Goal: Check status: Check status

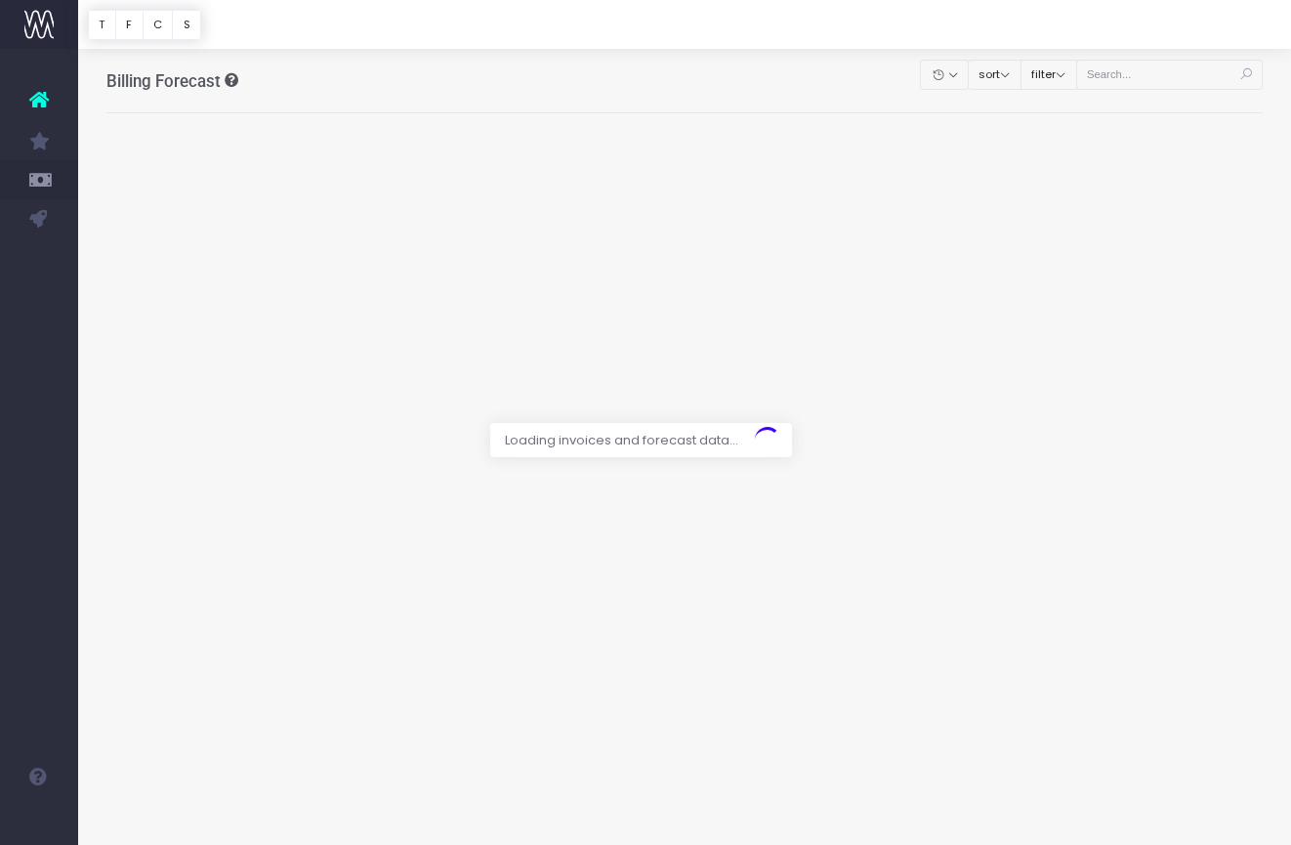
click at [1178, 78] on div at bounding box center [645, 422] width 1291 height 845
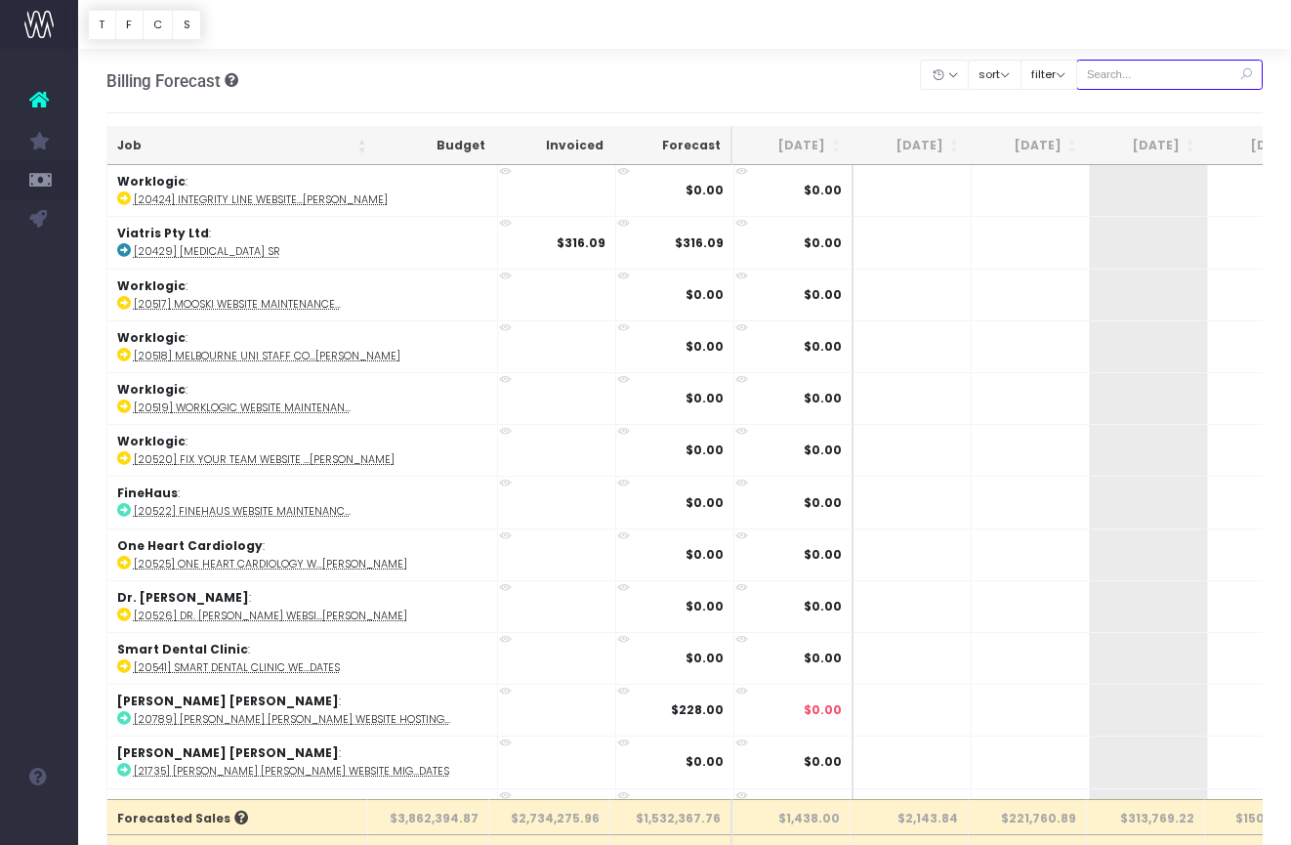
click at [1165, 69] on input "text" at bounding box center [1170, 75] width 188 height 30
paste input "24680"
type input "24680"
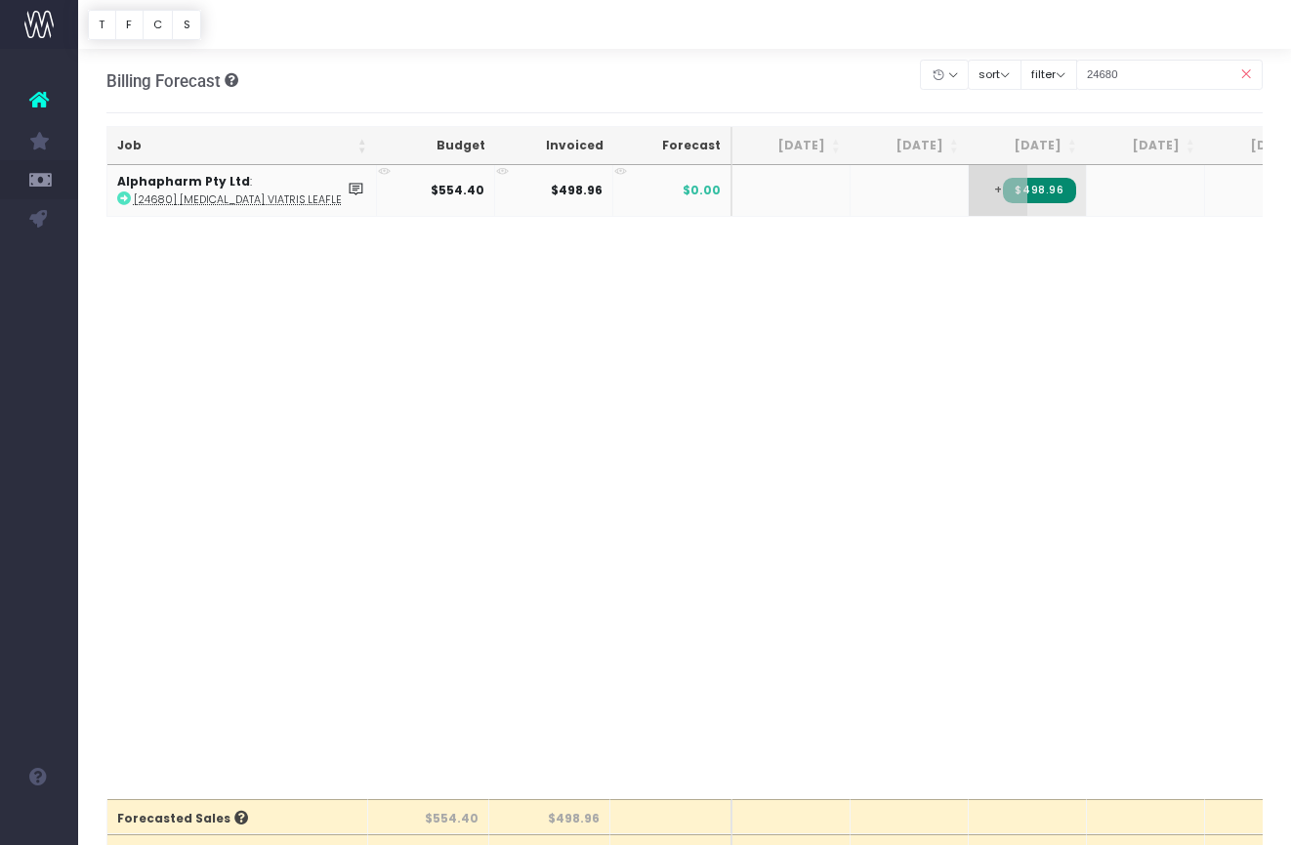
click at [992, 187] on span "+" at bounding box center [998, 190] width 59 height 51
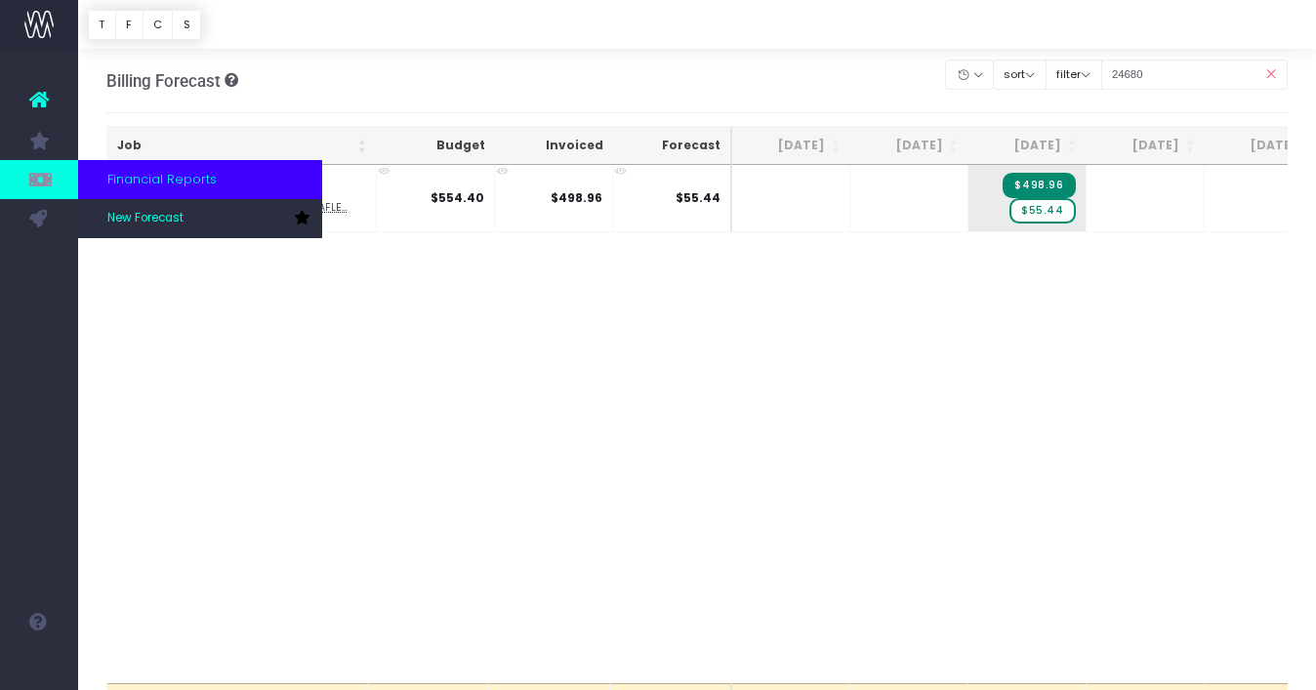
click at [27, 181] on link at bounding box center [39, 179] width 78 height 39
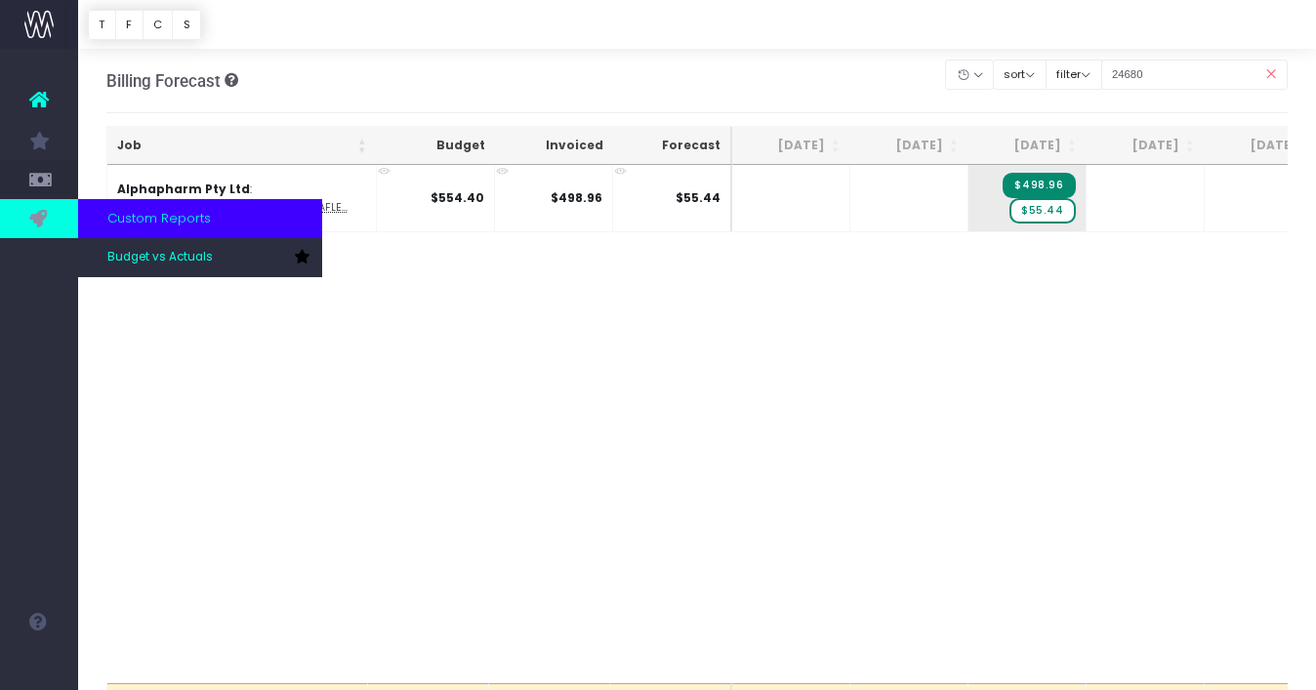
click at [41, 215] on icon at bounding box center [39, 218] width 20 height 21
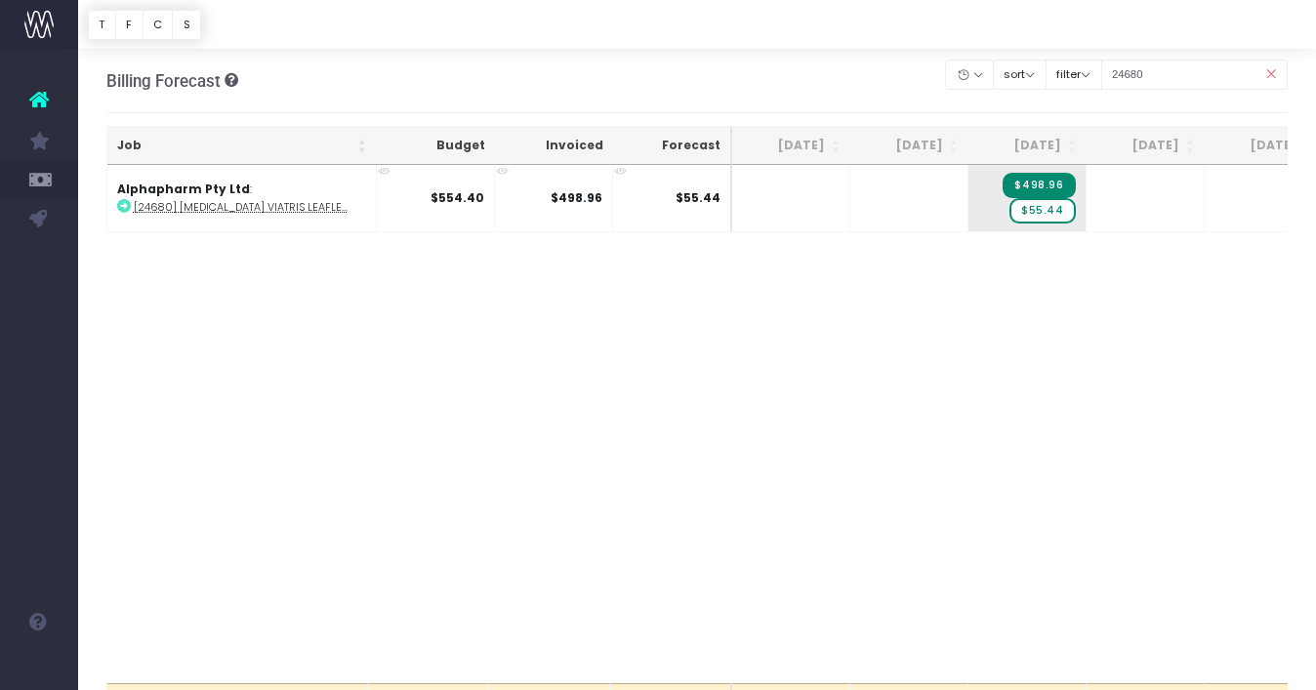
click at [1278, 70] on icon at bounding box center [1271, 75] width 34 height 40
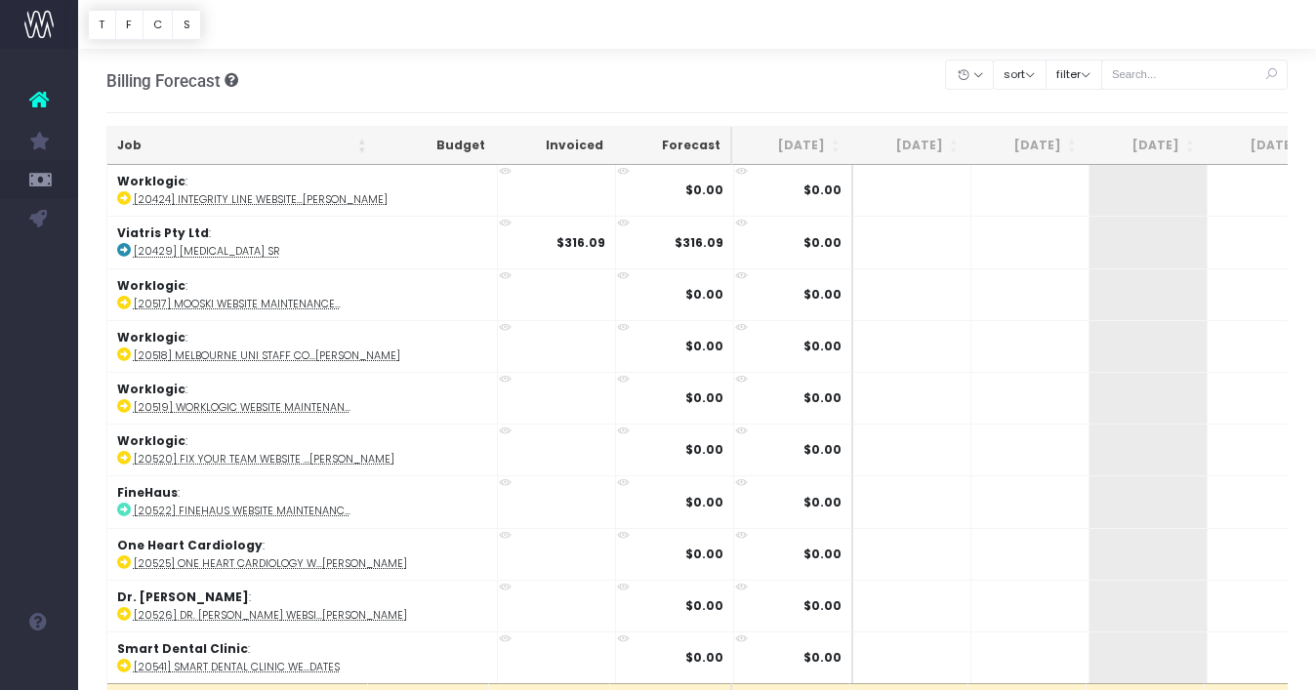
click at [1268, 78] on icon at bounding box center [1271, 75] width 34 height 40
click at [1069, 65] on button "filter" at bounding box center [1074, 75] width 57 height 30
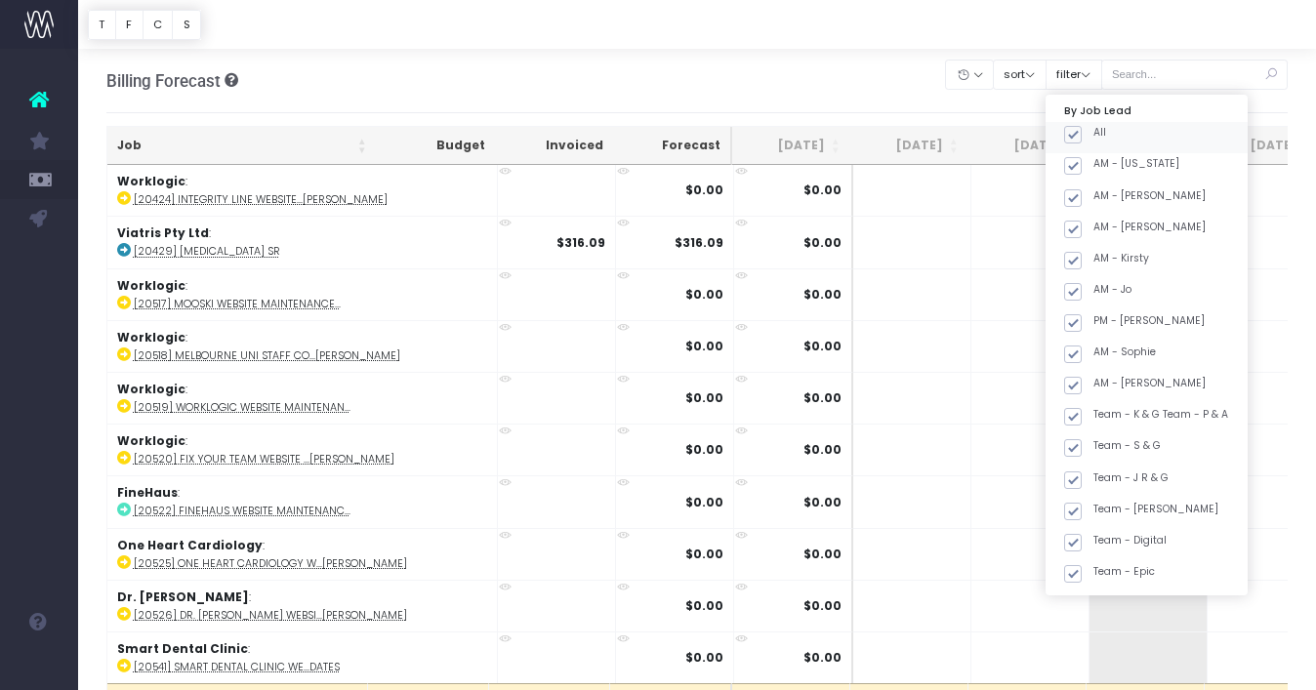
click at [1082, 134] on span at bounding box center [1073, 135] width 18 height 18
click at [1094, 134] on input "All" at bounding box center [1100, 131] width 13 height 13
checkbox input "false"
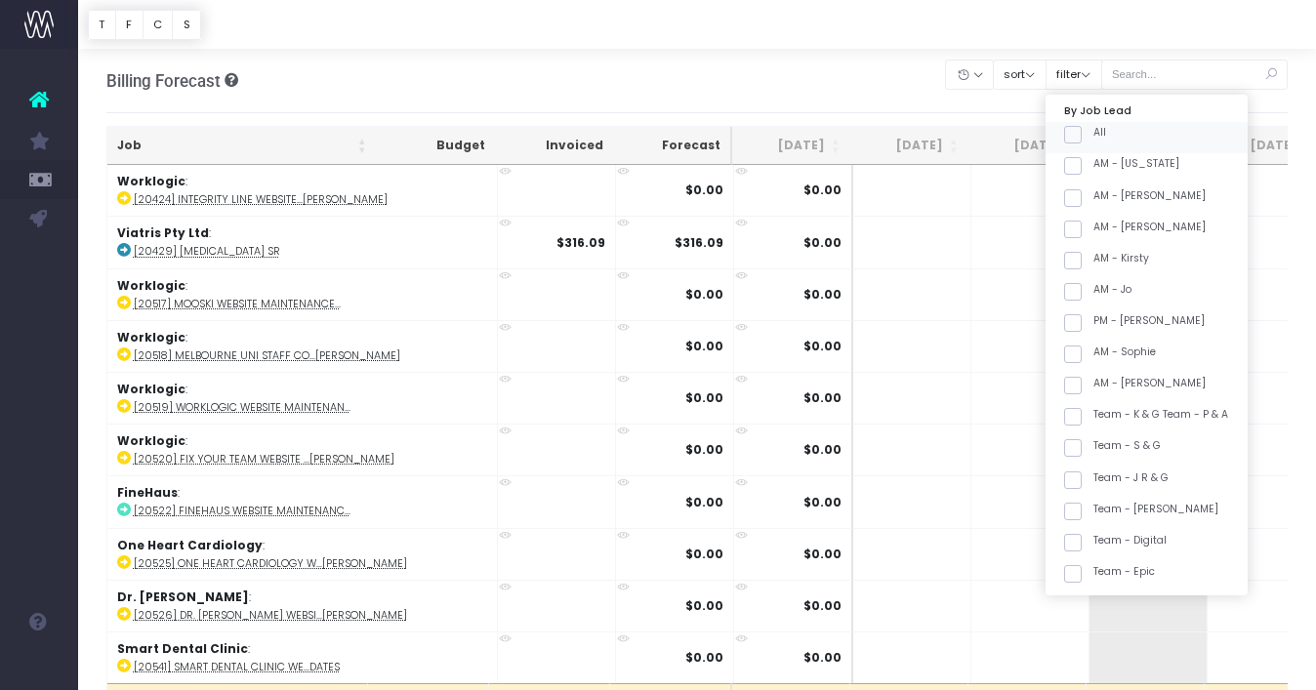
checkbox input "false"
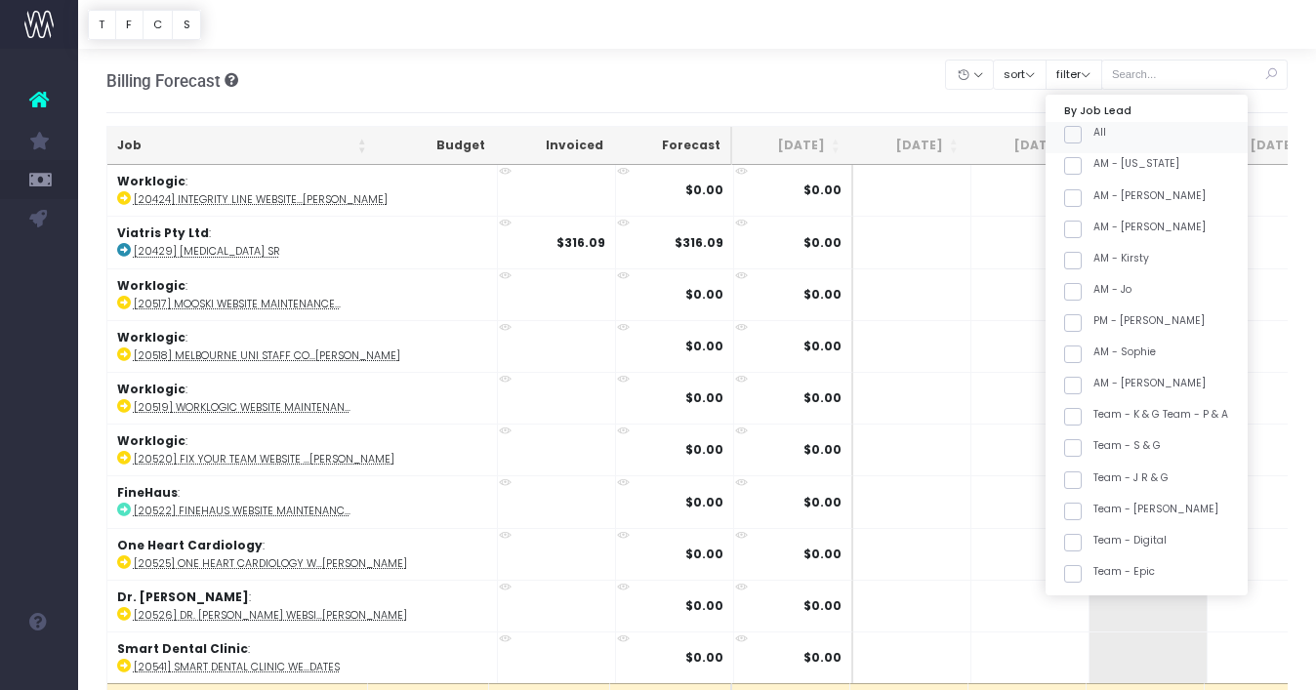
checkbox input "false"
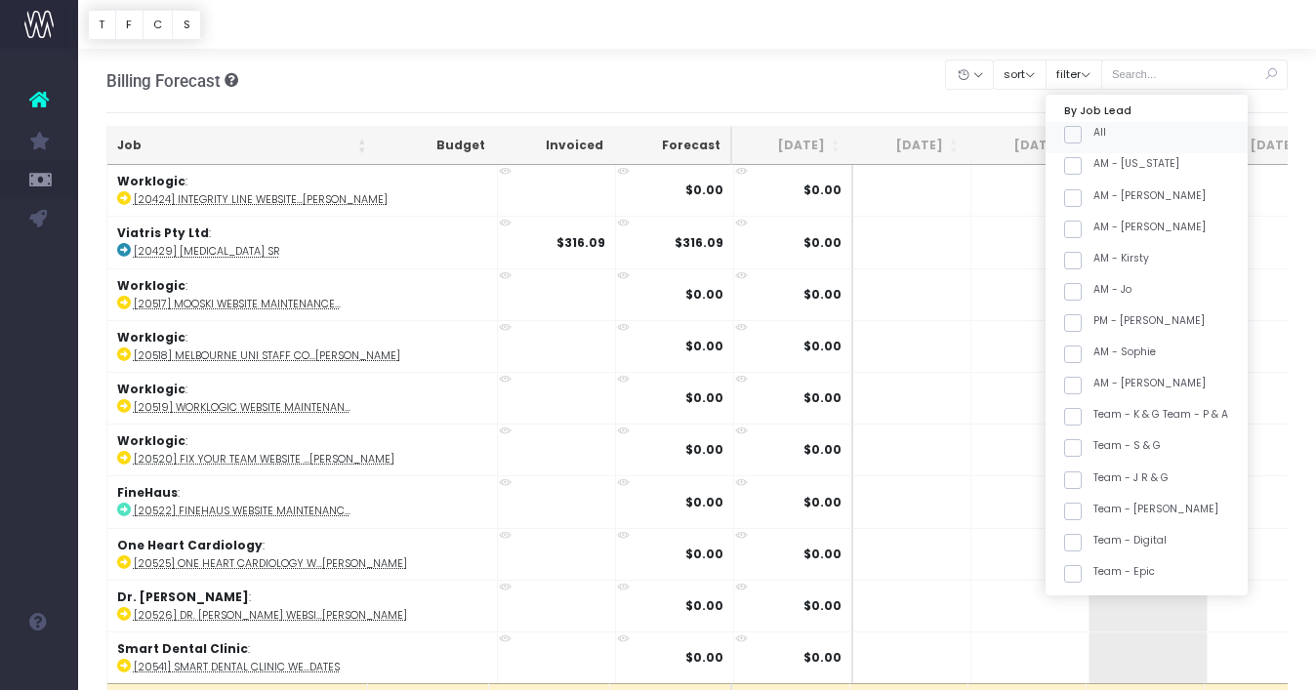
checkbox input "false"
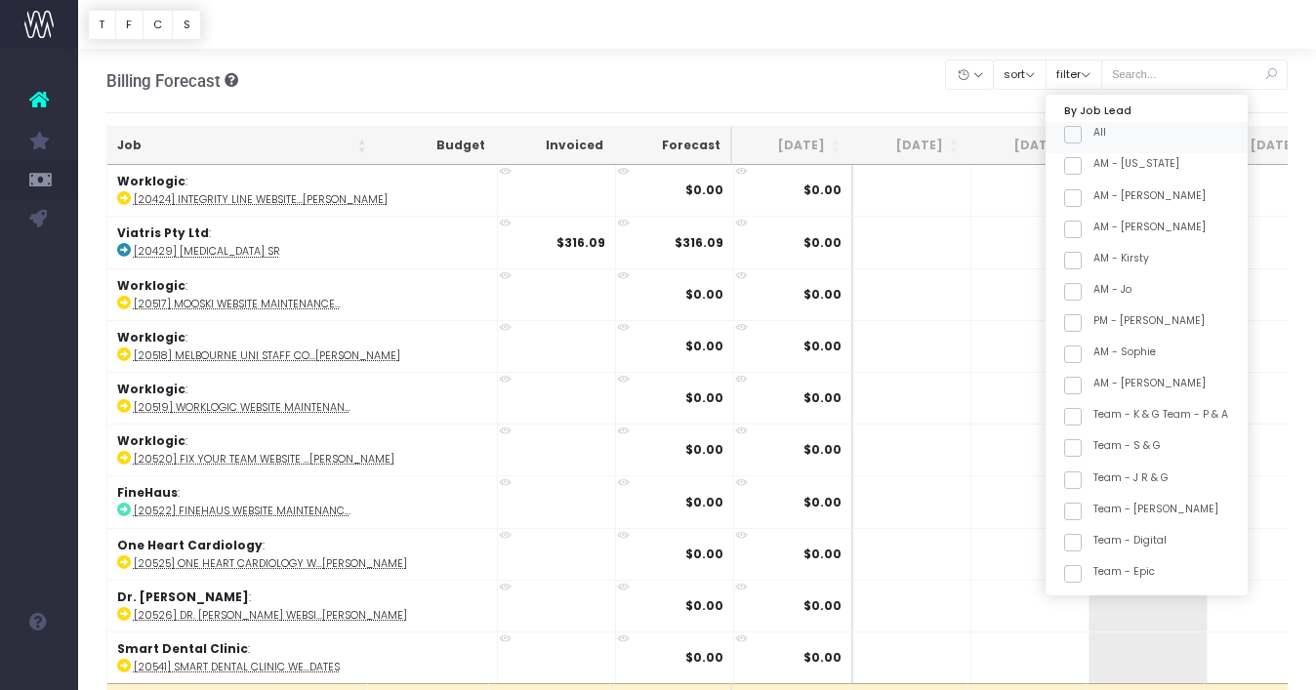
checkbox input "false"
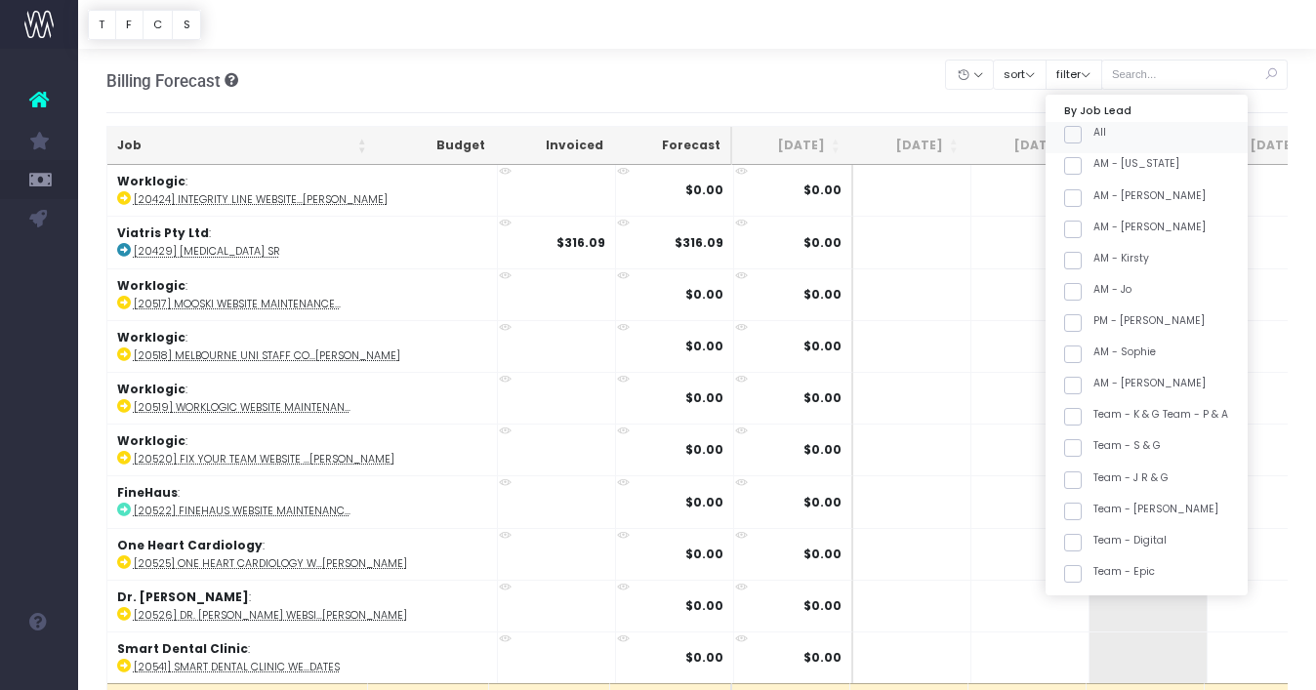
checkbox input "false"
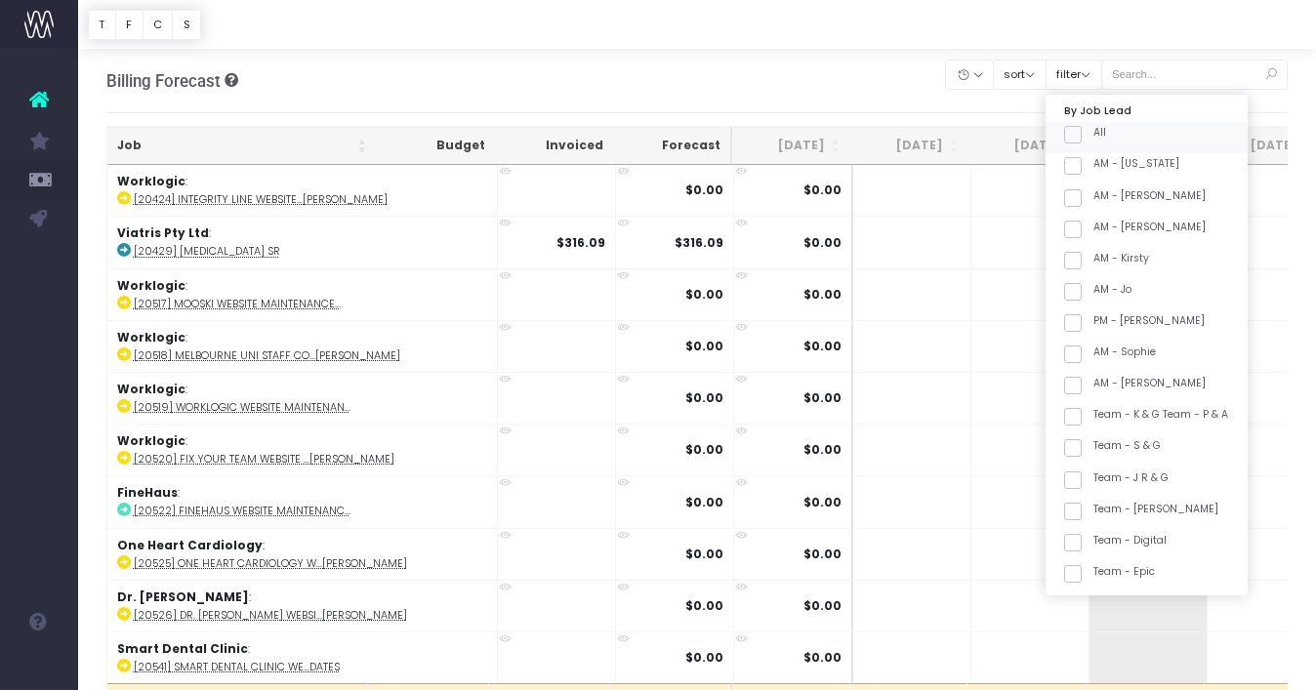
checkbox input "false"
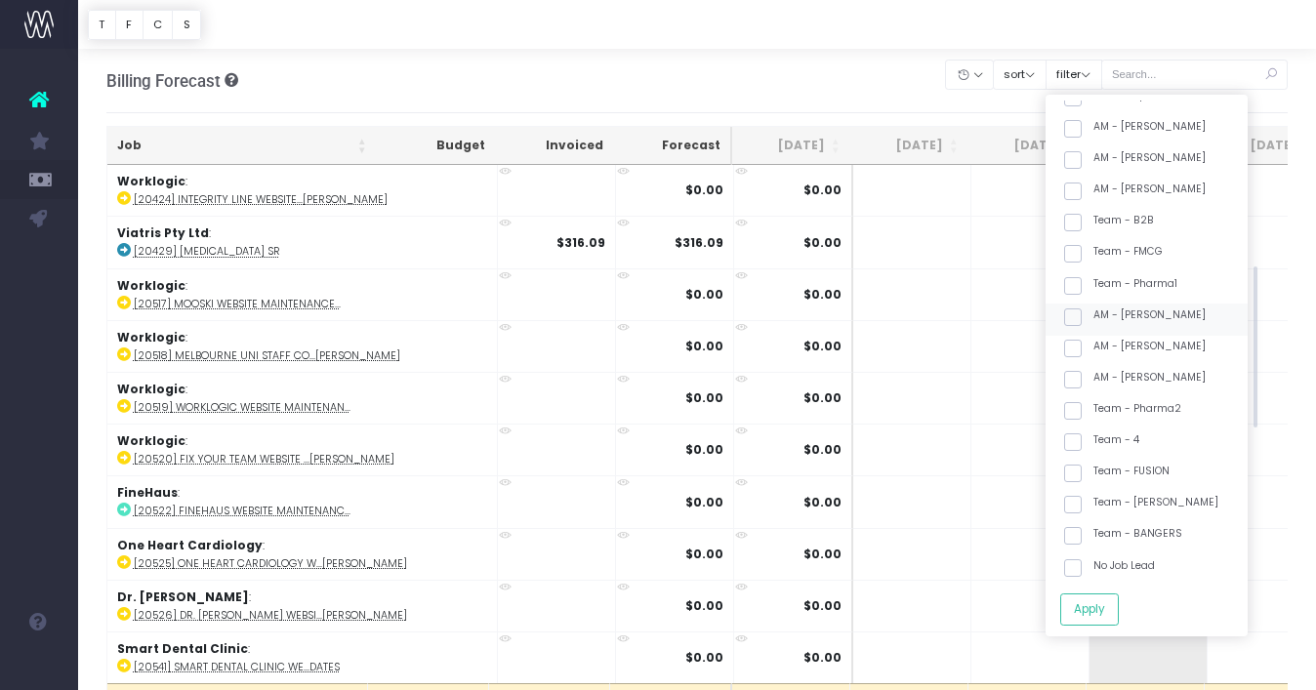
scroll to position [484, 0]
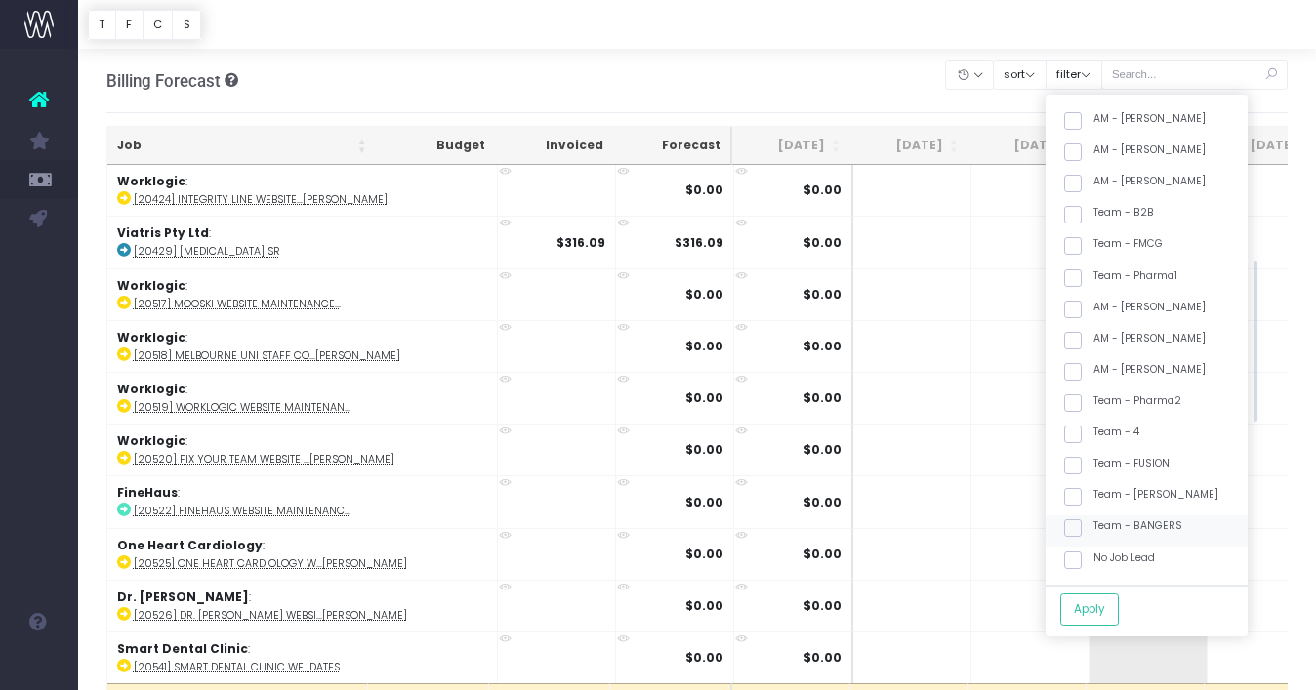
click at [1082, 526] on span at bounding box center [1073, 529] width 18 height 18
click at [1094, 526] on input "Team - BANGERS" at bounding box center [1100, 525] width 13 height 13
checkbox input "true"
click at [1082, 401] on span at bounding box center [1073, 404] width 18 height 18
click at [1094, 401] on input "Team - Pharma2" at bounding box center [1100, 400] width 13 height 13
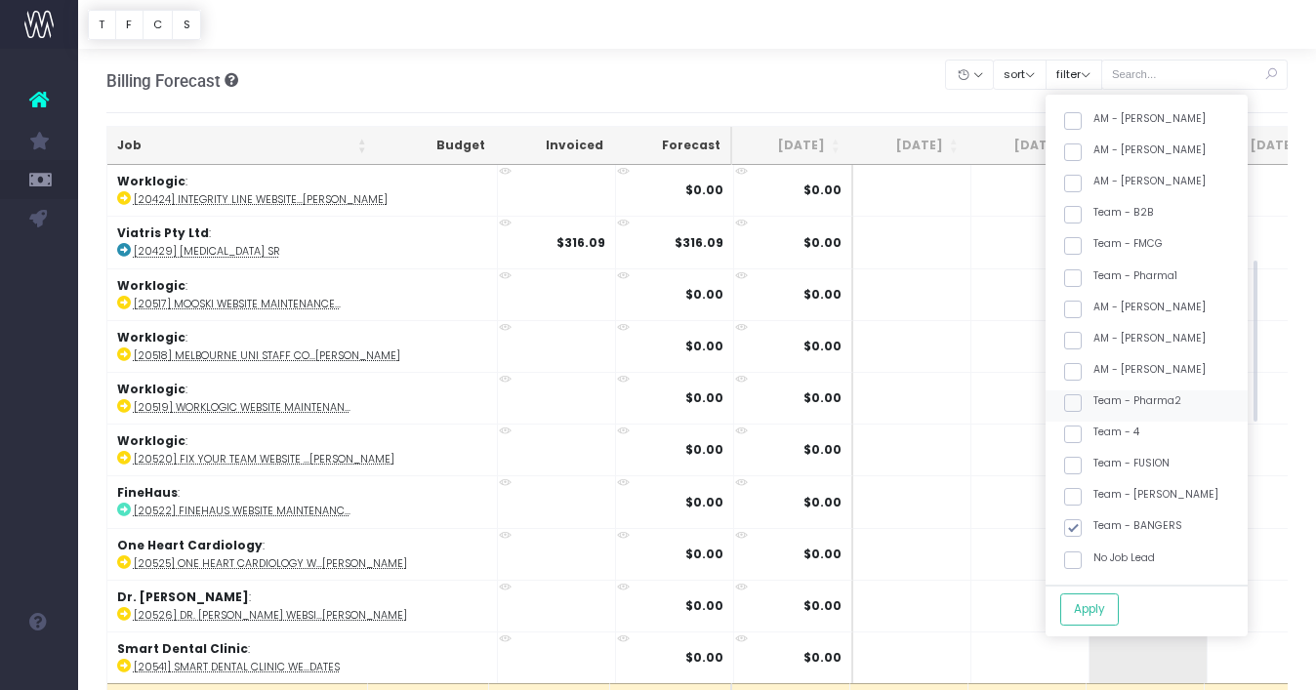
checkbox input "true"
click at [1119, 613] on button "Apply" at bounding box center [1090, 610] width 59 height 32
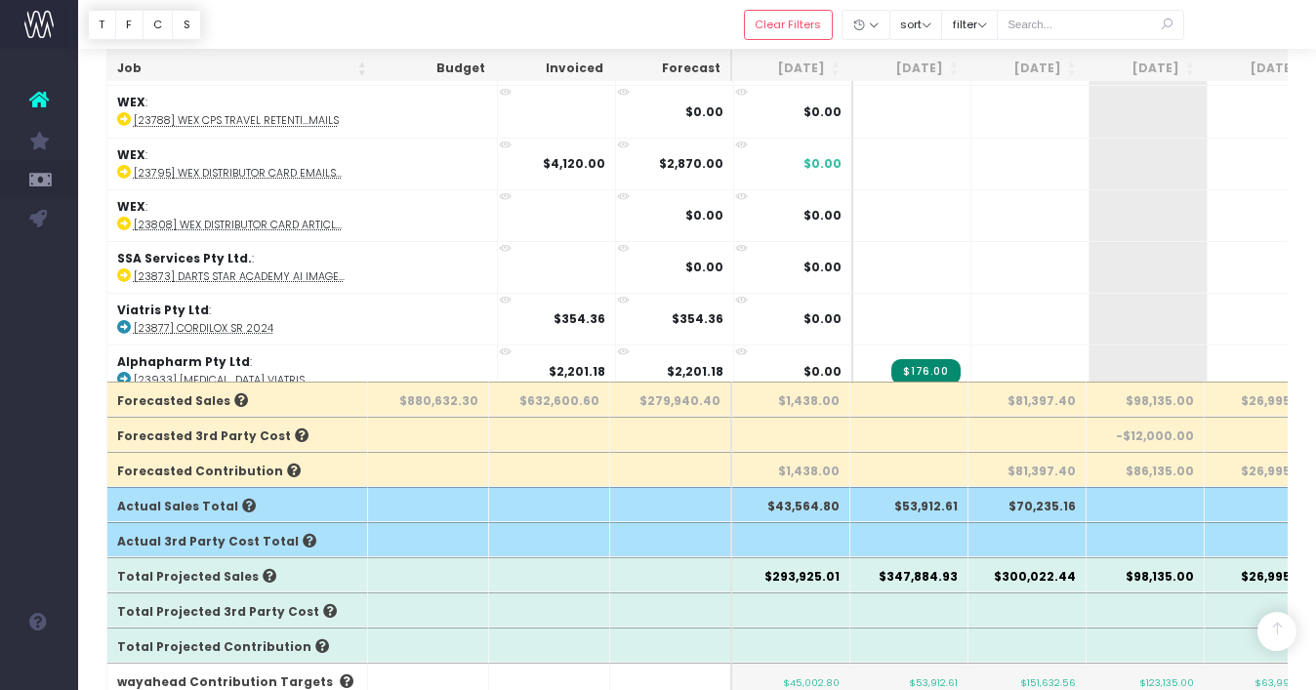
scroll to position [1559, 0]
